Goal: Find specific page/section: Find specific page/section

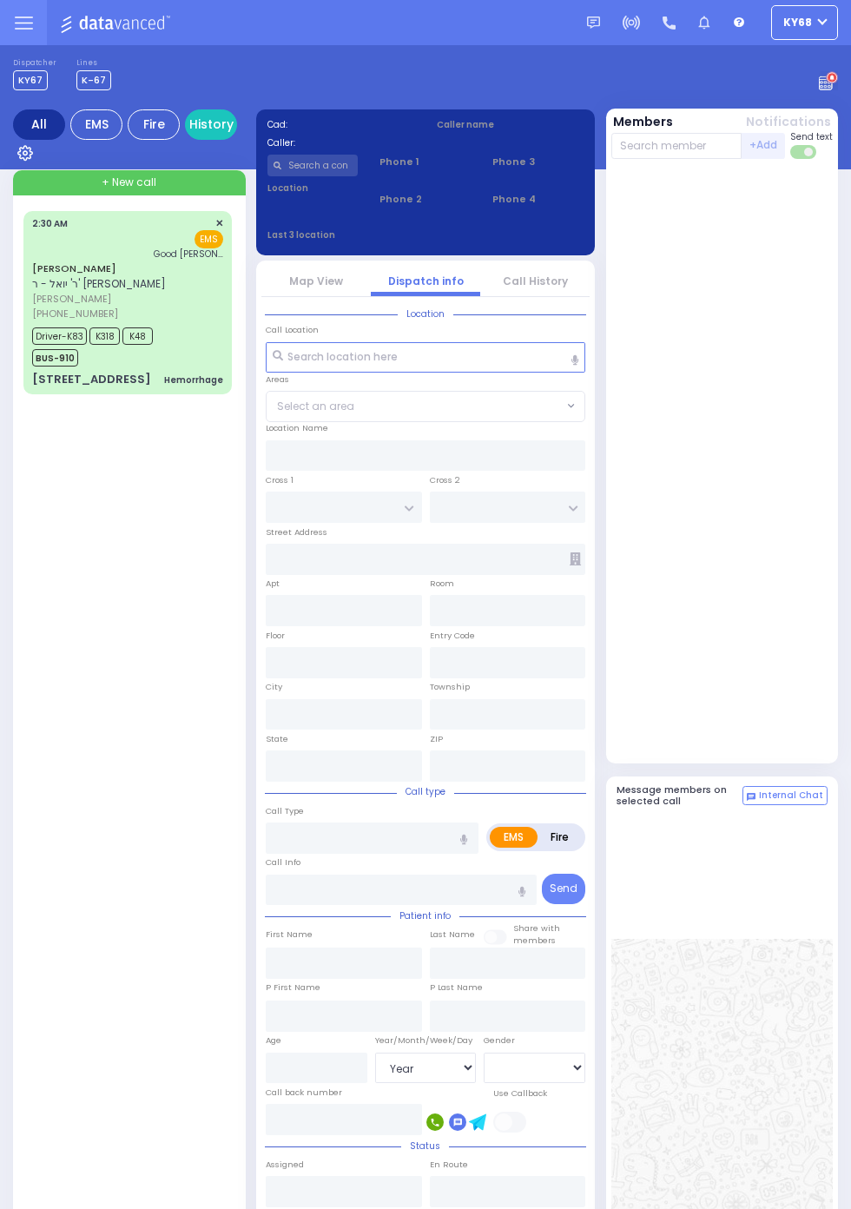
select select "Year"
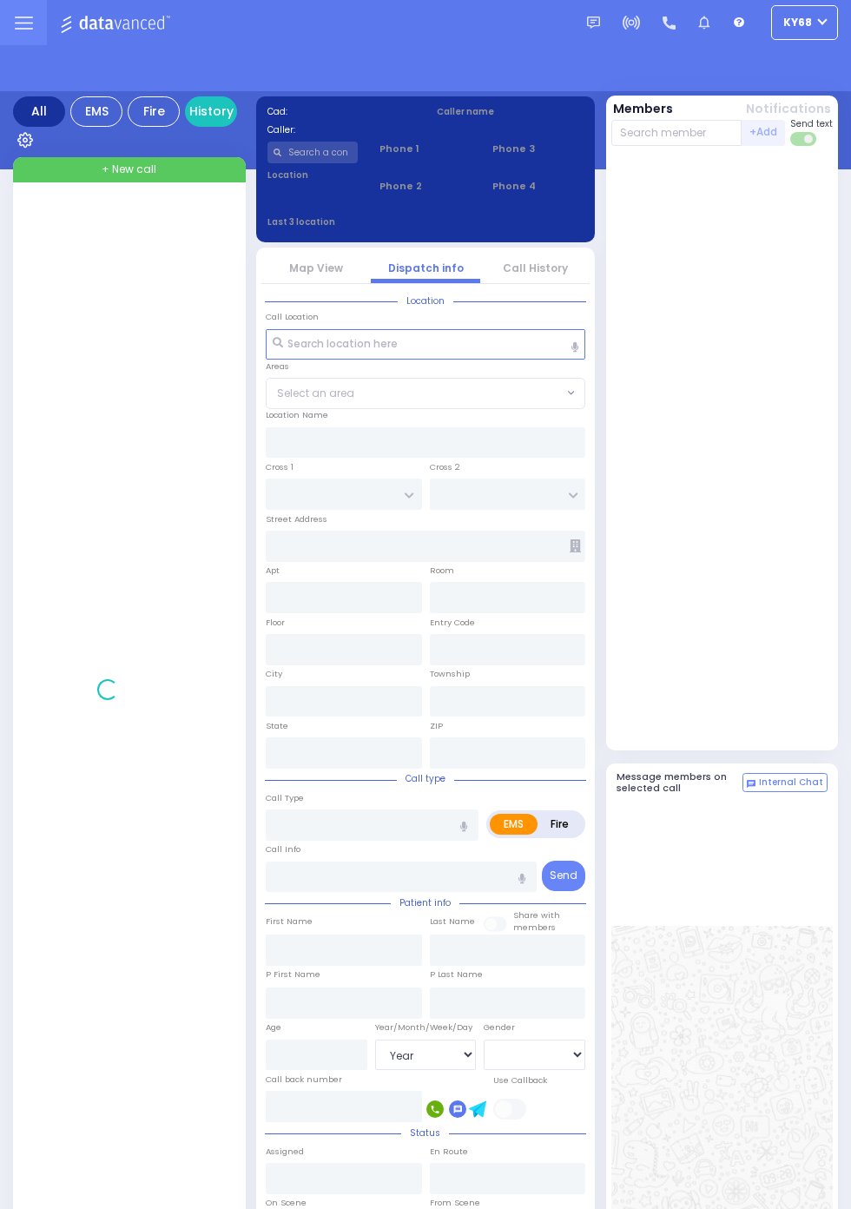
select select "Year"
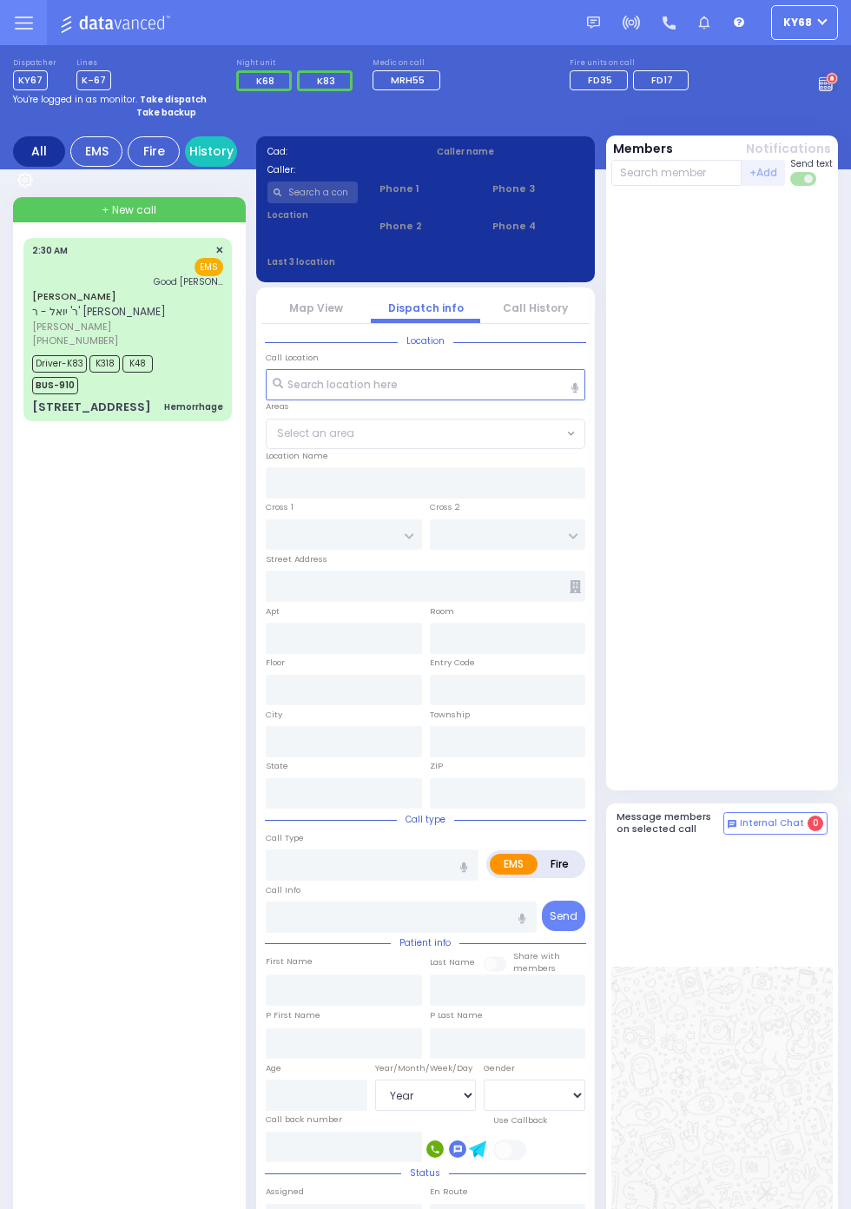
select select "Year"
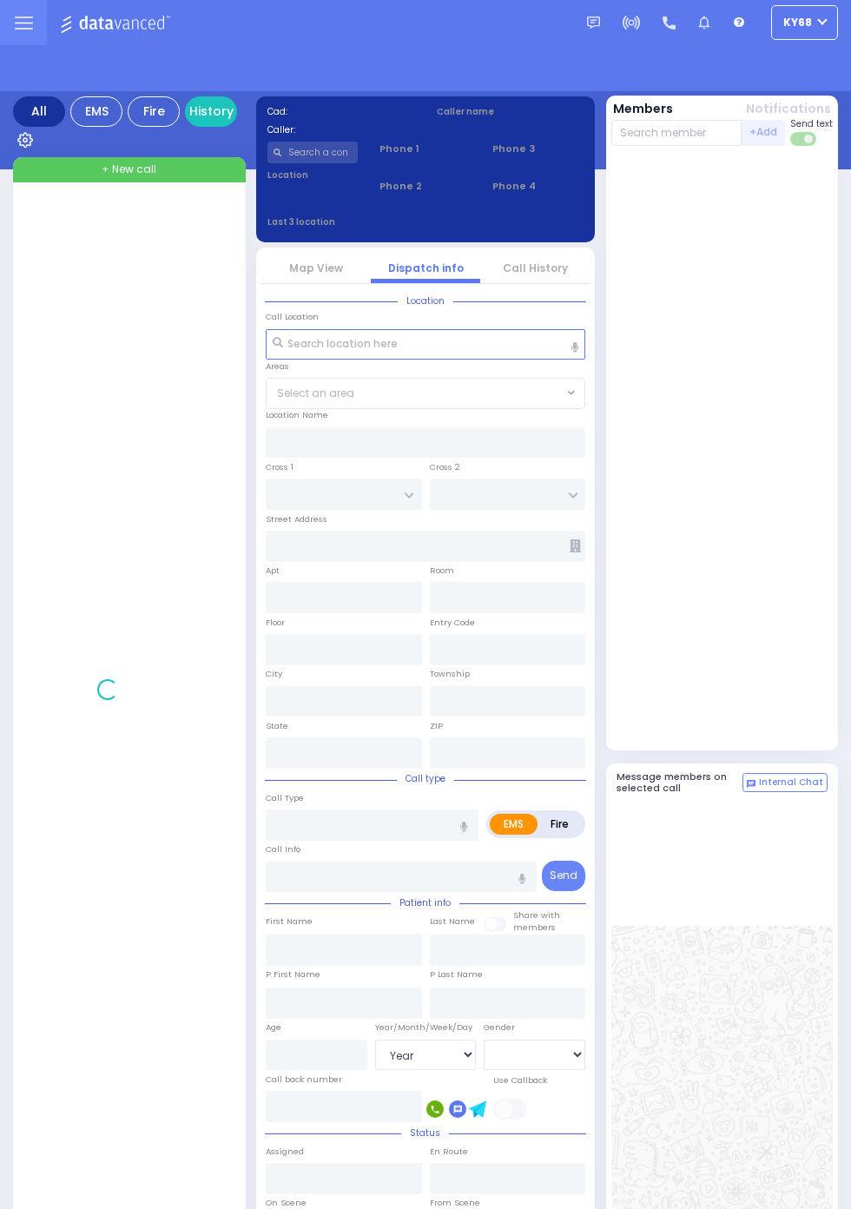
select select "Year"
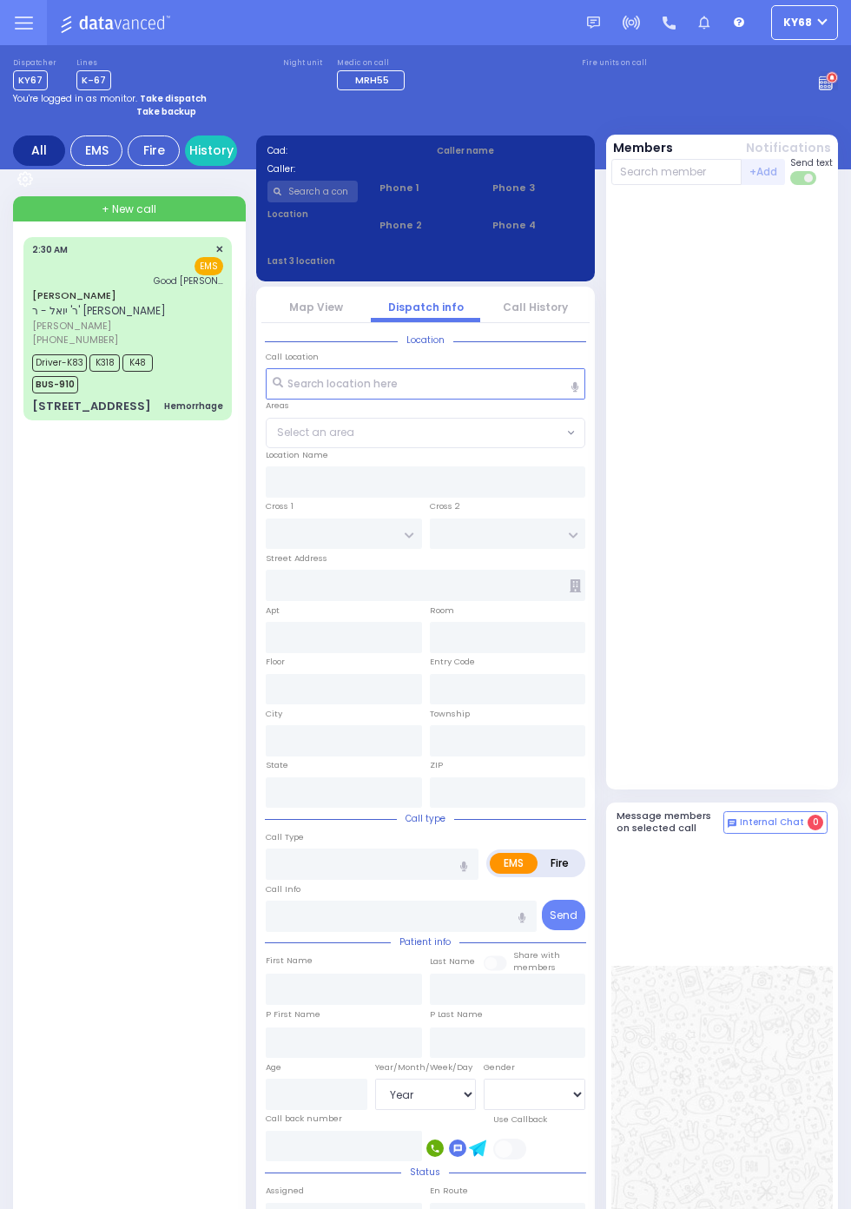
select select "Year"
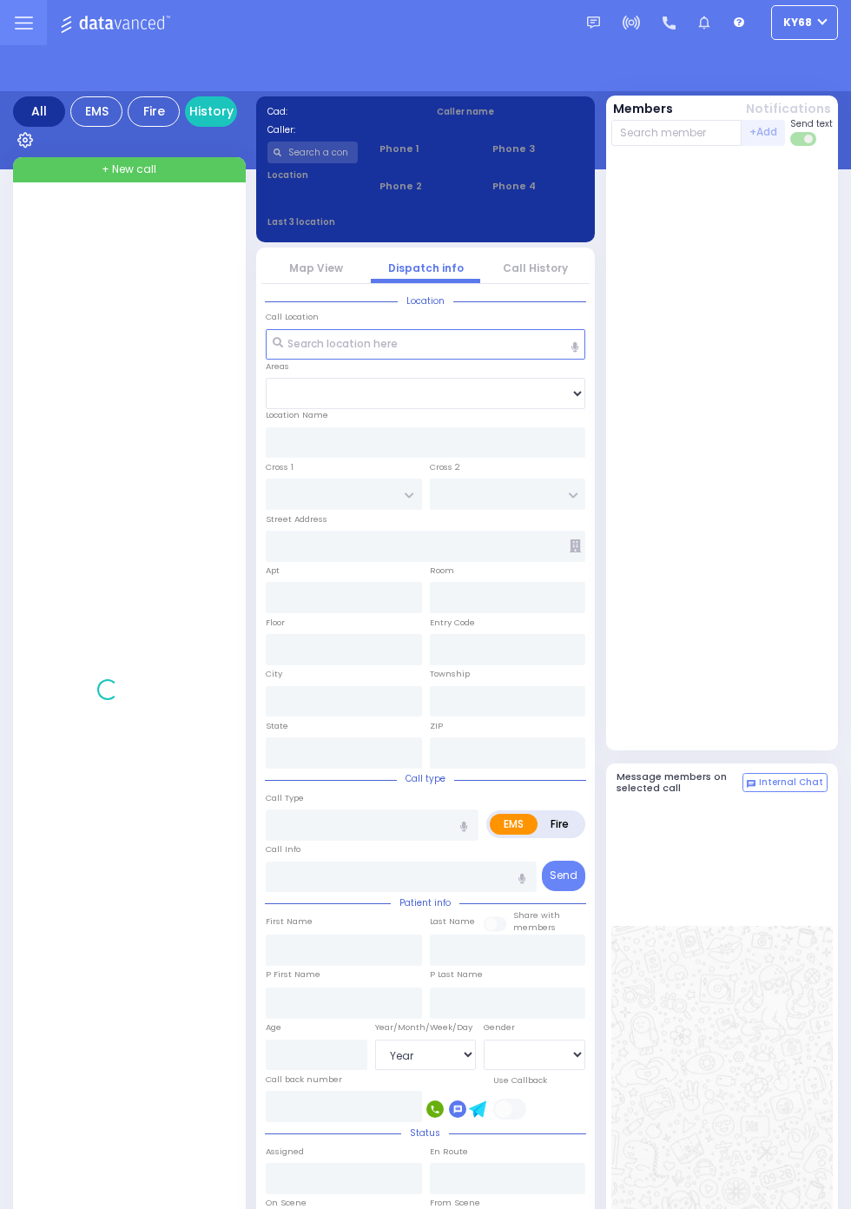
select select "Year"
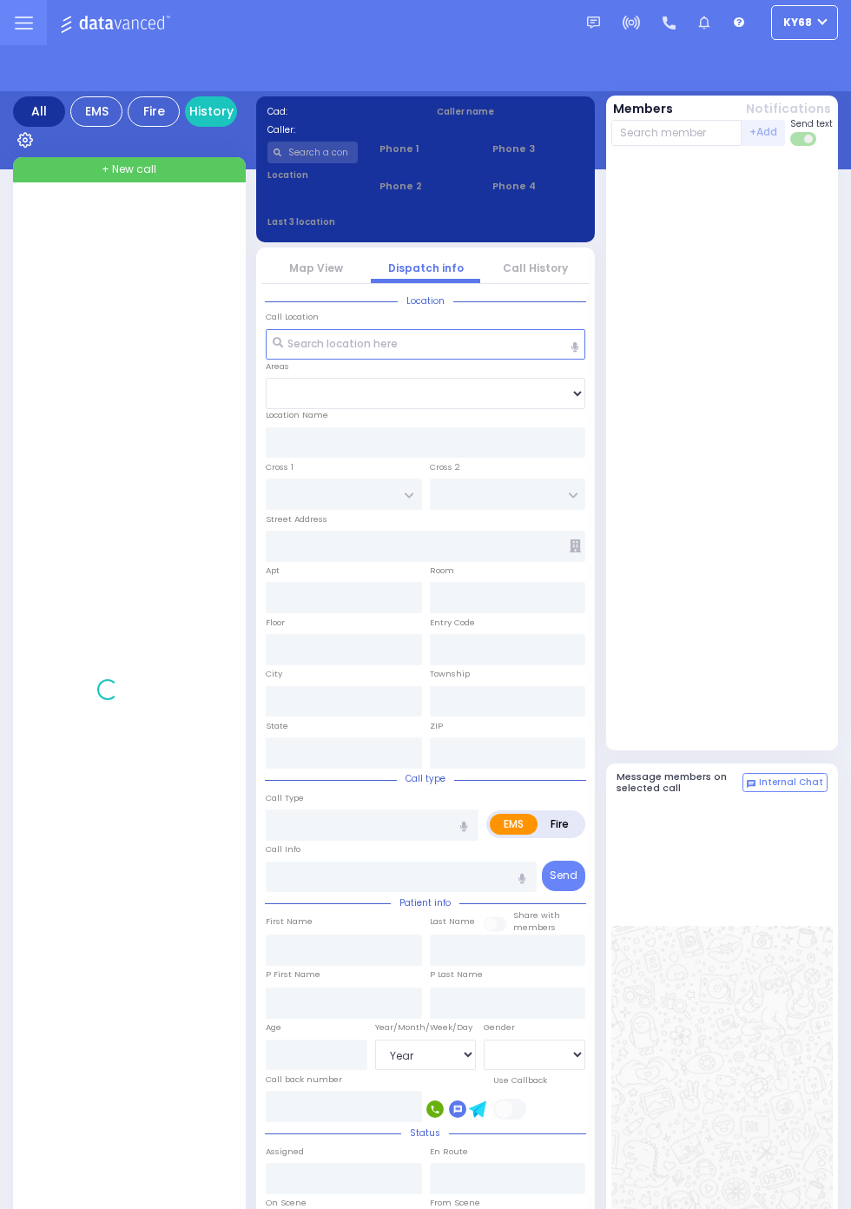
select select "Year"
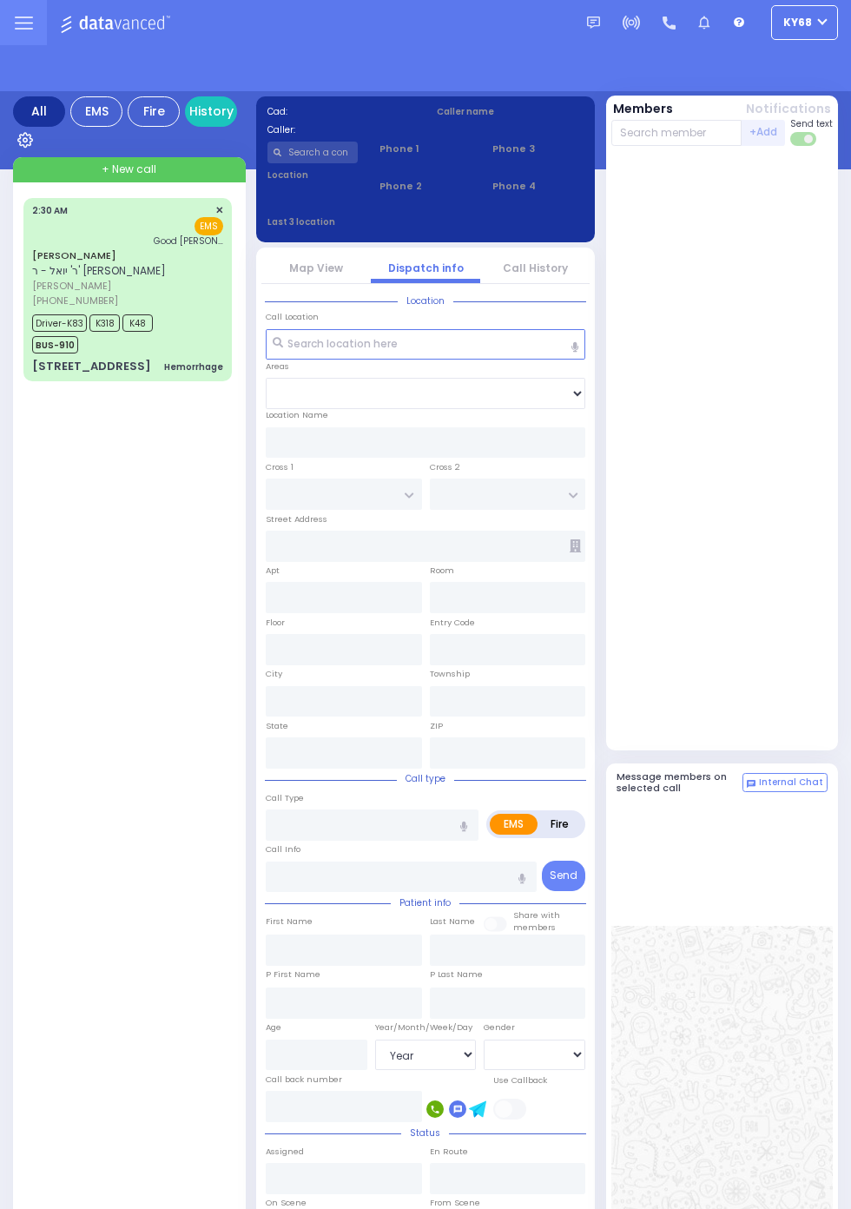
select select "Year"
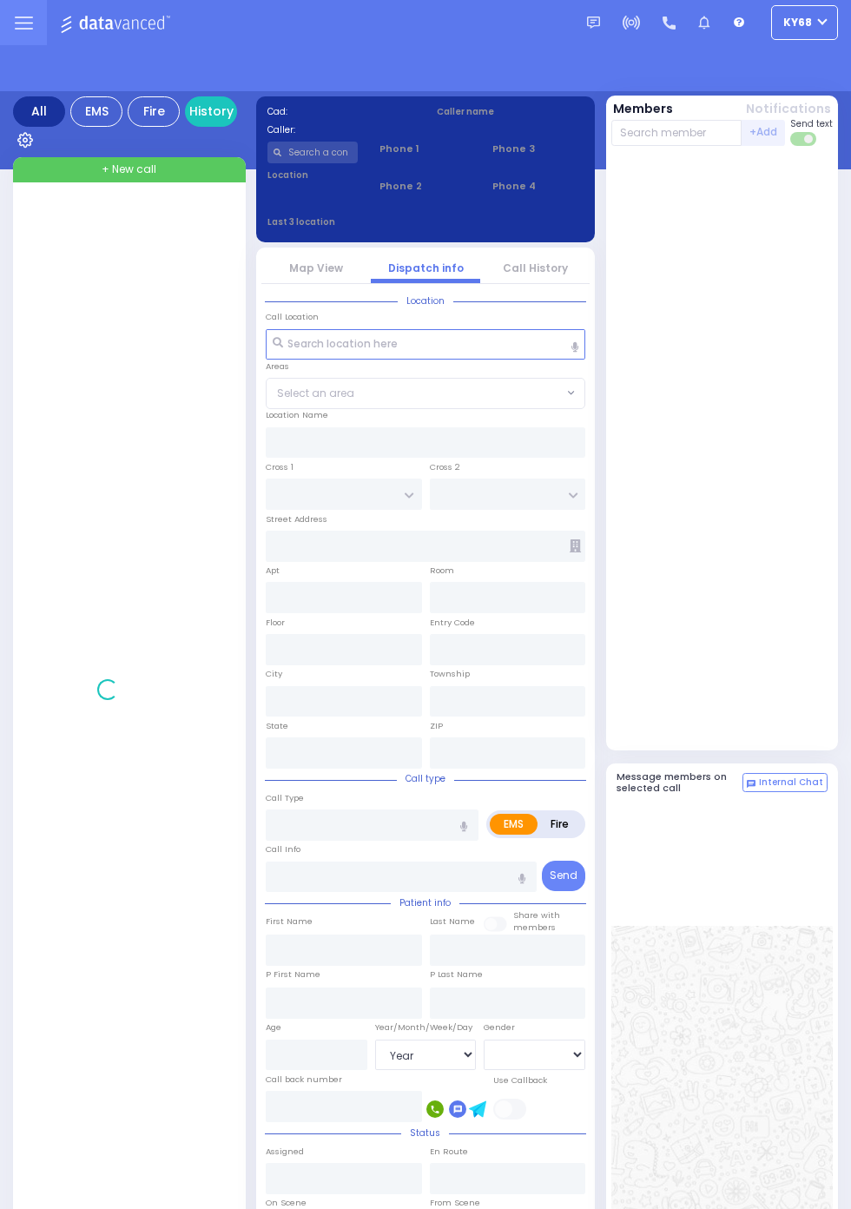
select select "Year"
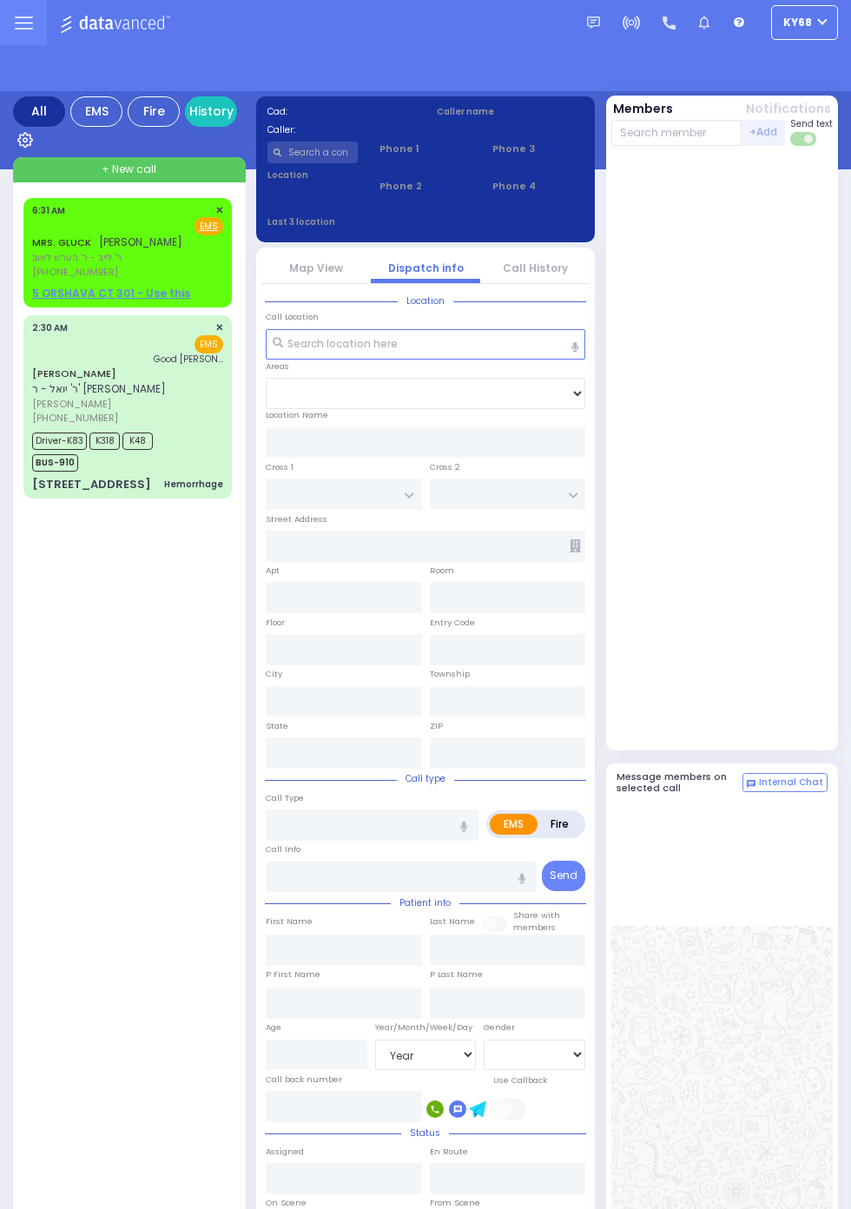
select select "Year"
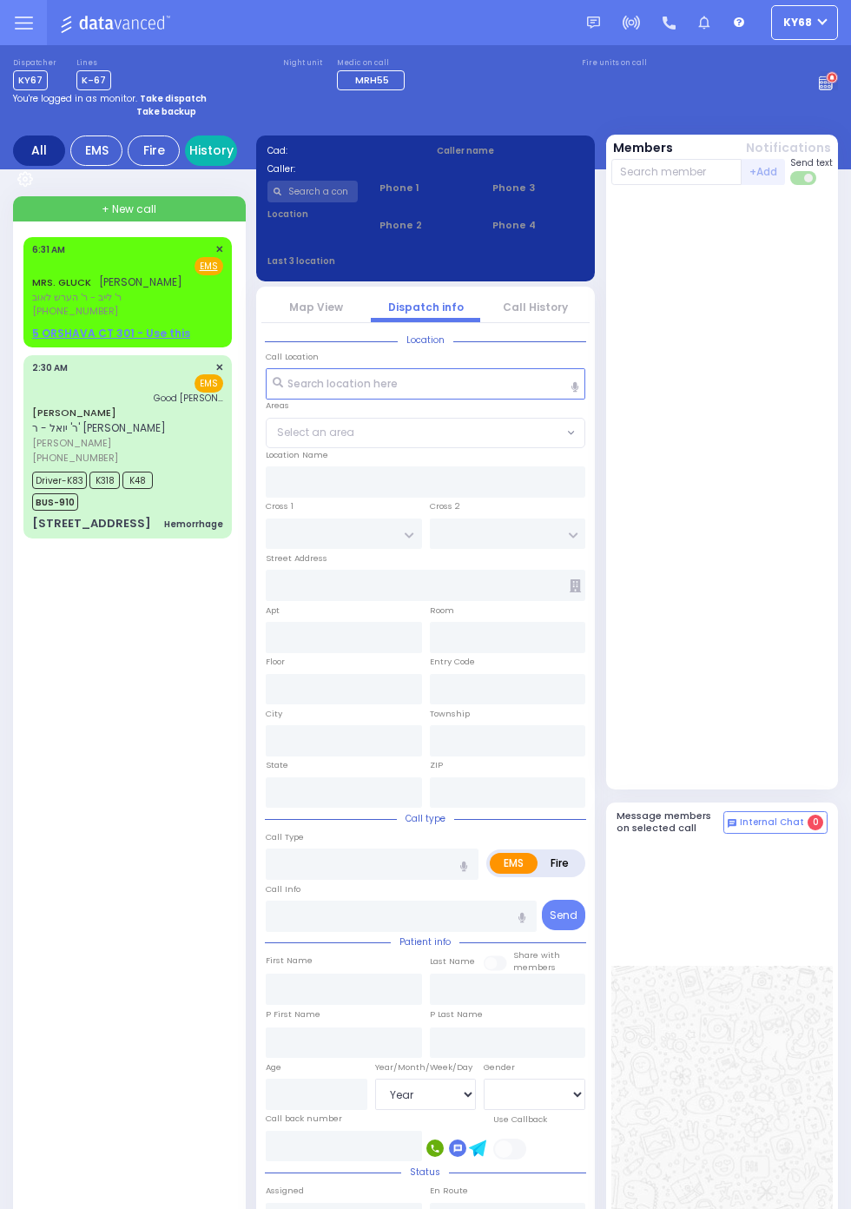
click at [237, 166] on link "History" at bounding box center [211, 150] width 52 height 30
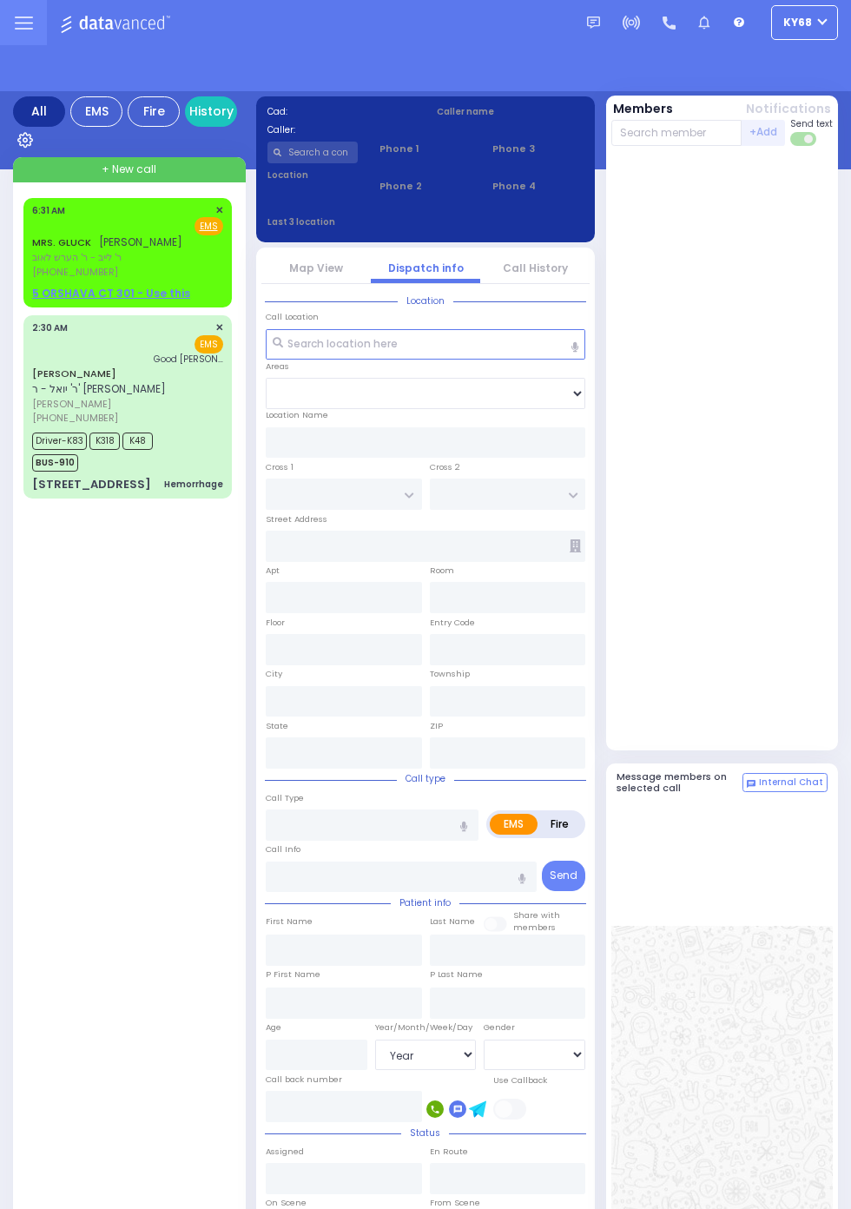
select select "Year"
